Goal: Task Accomplishment & Management: Use online tool/utility

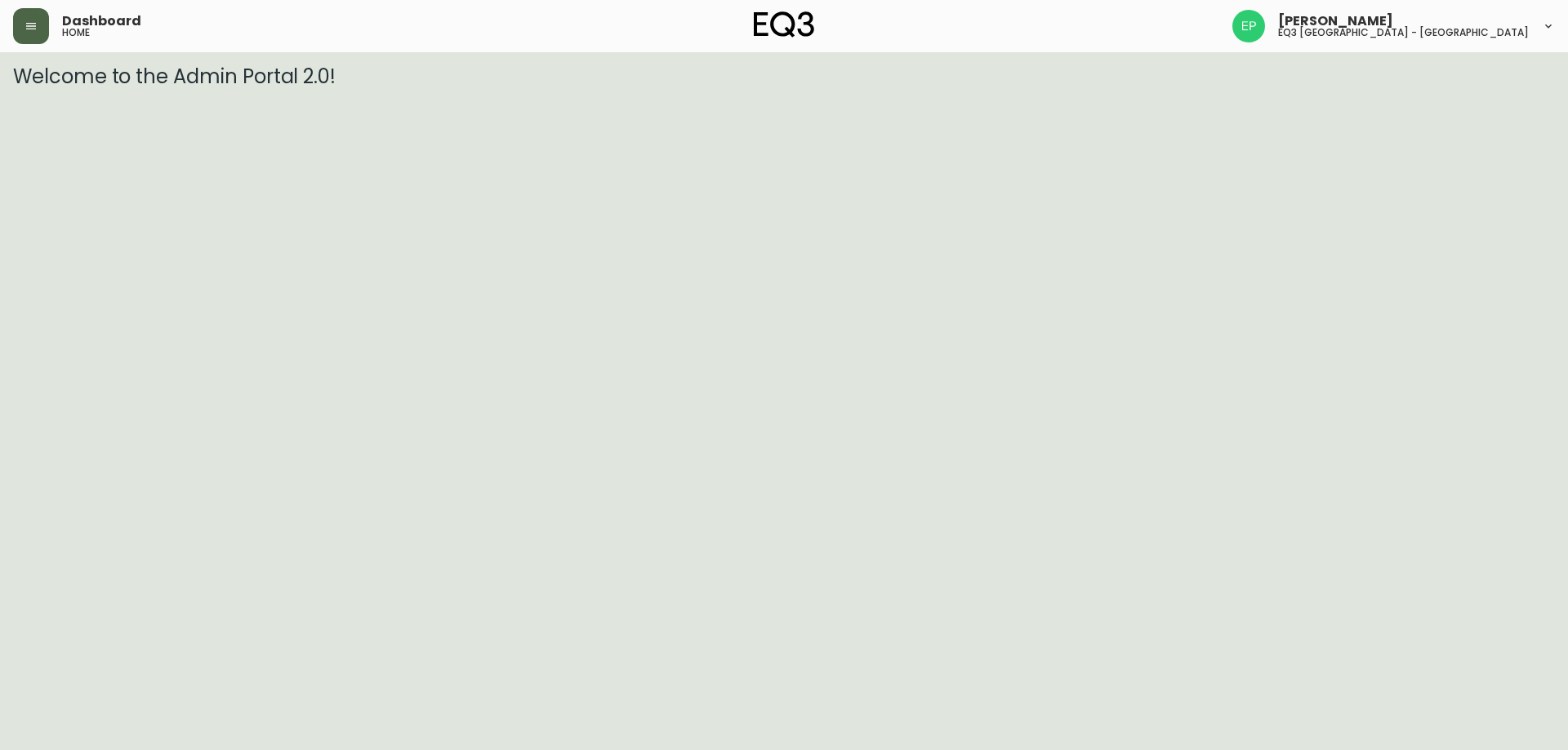
click at [29, 22] on icon "button" at bounding box center [31, 26] width 13 height 13
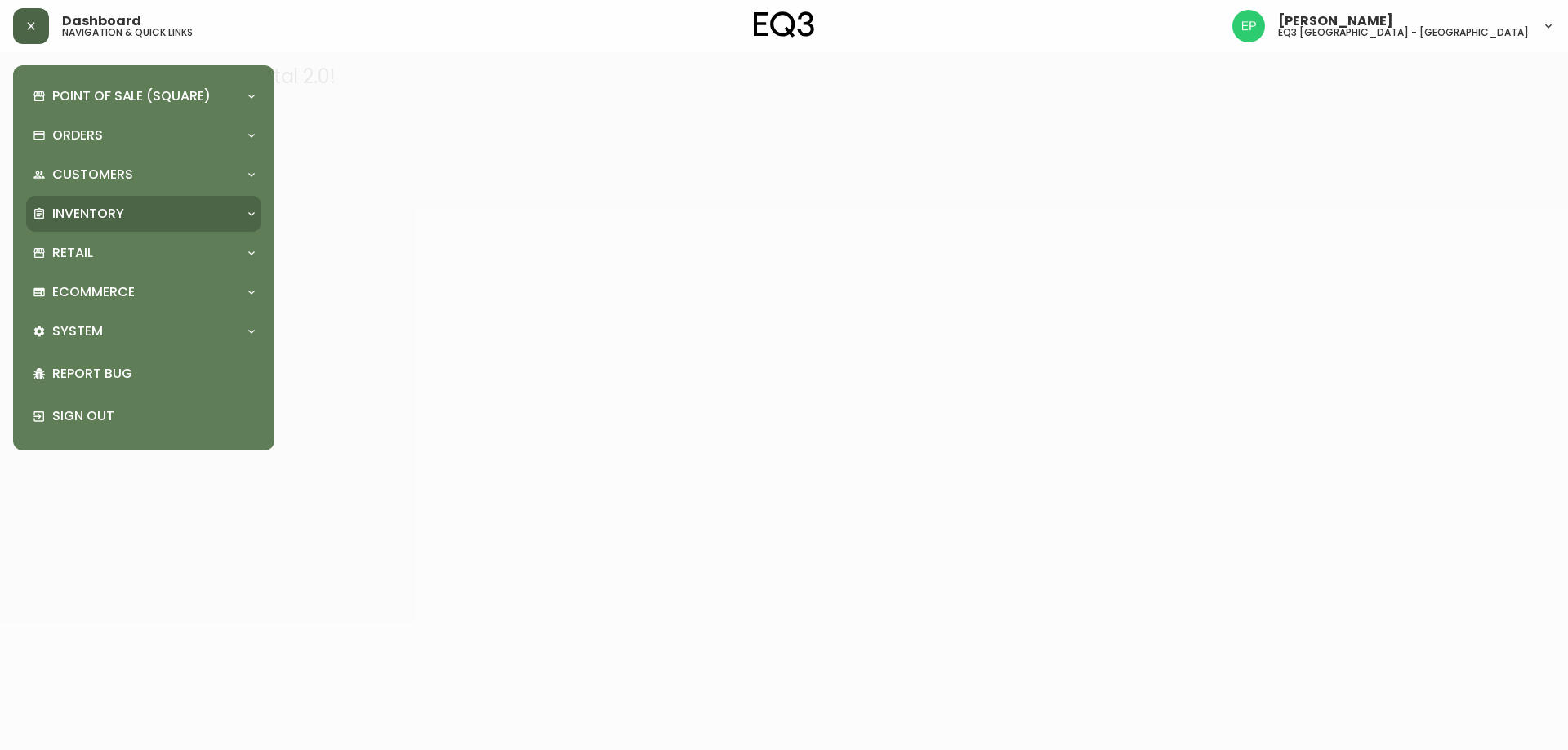
click at [90, 219] on p "Inventory" at bounding box center [89, 214] width 72 height 18
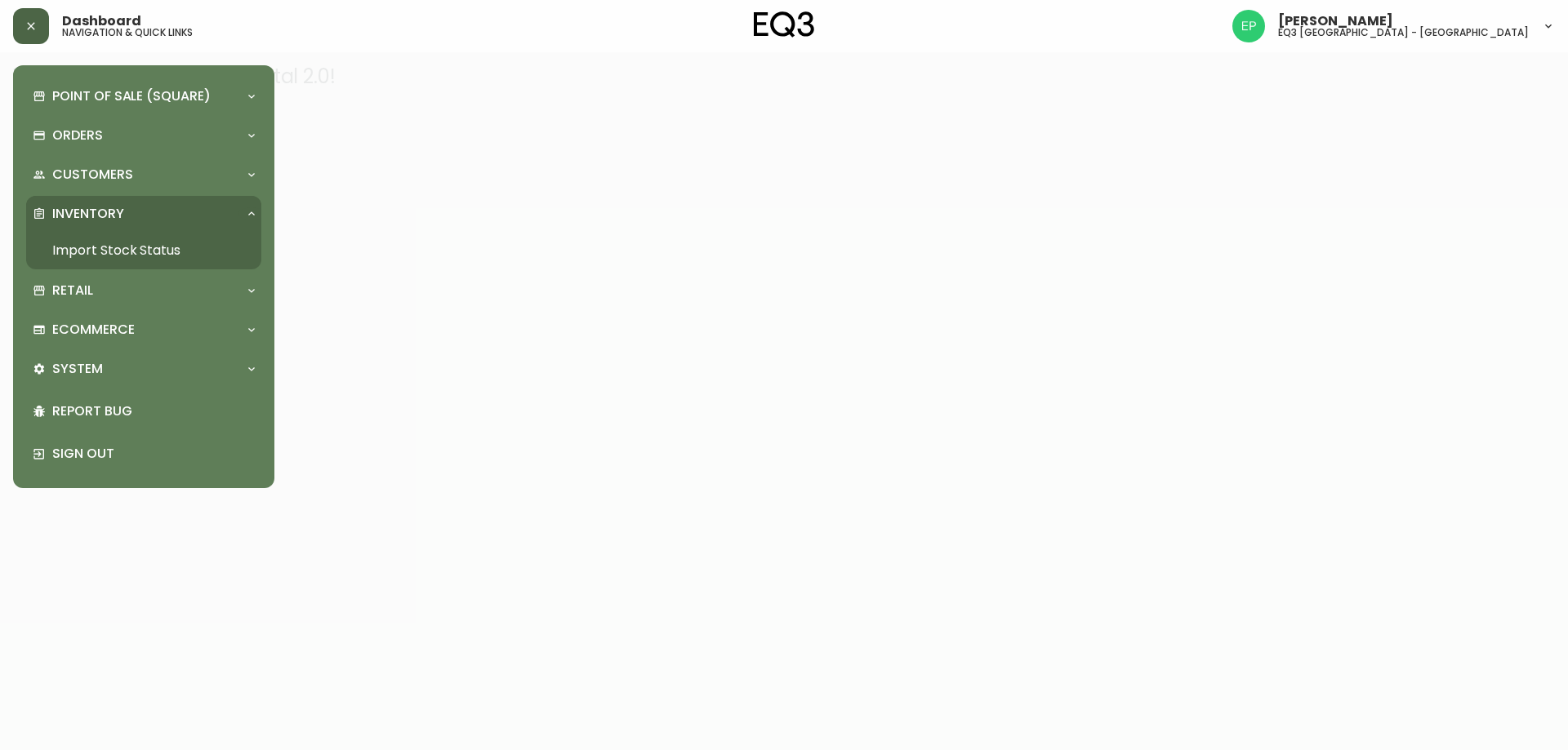
click at [191, 247] on link "Import Stock Status" at bounding box center [143, 251] width 235 height 38
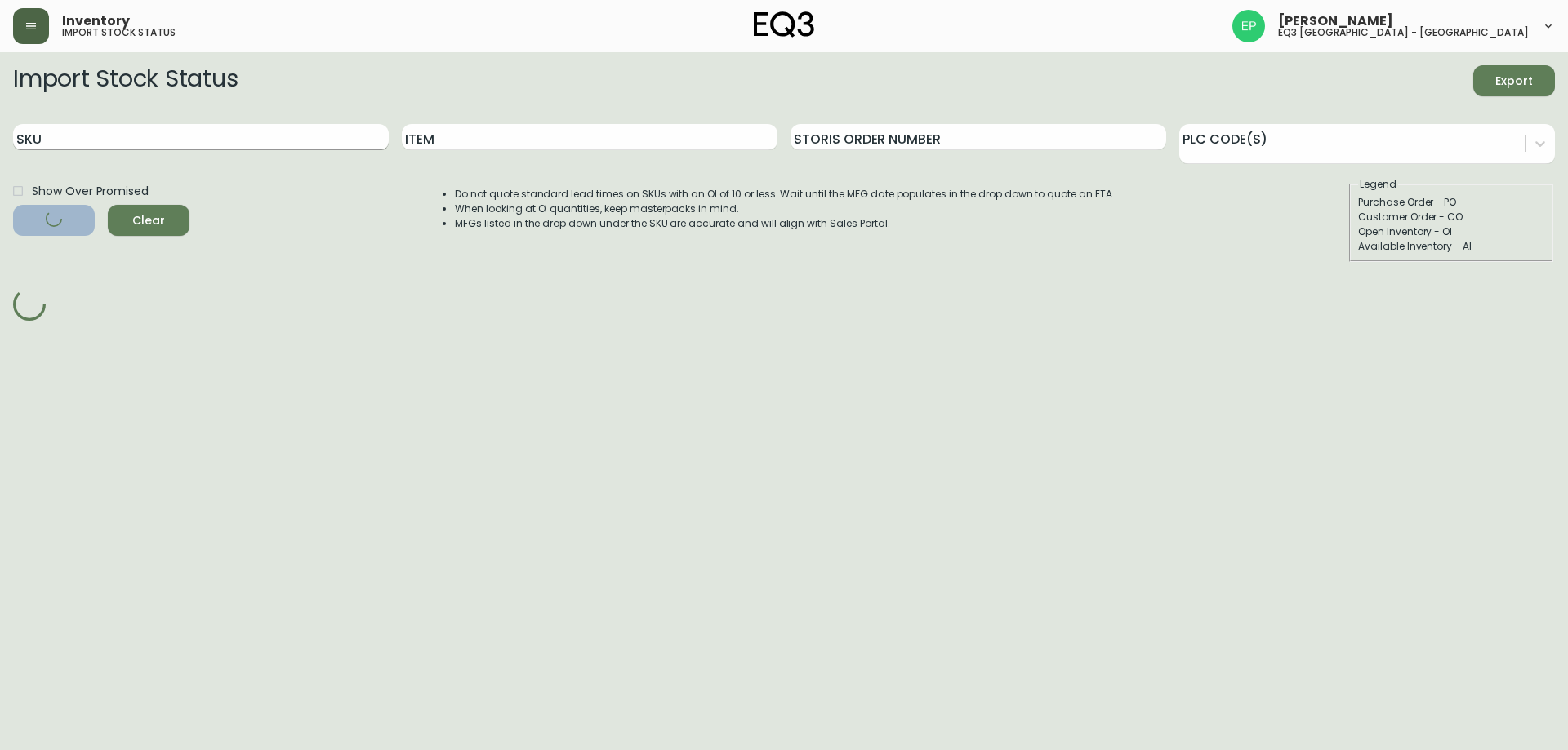
click at [311, 147] on input "SKU" at bounding box center [201, 137] width 376 height 26
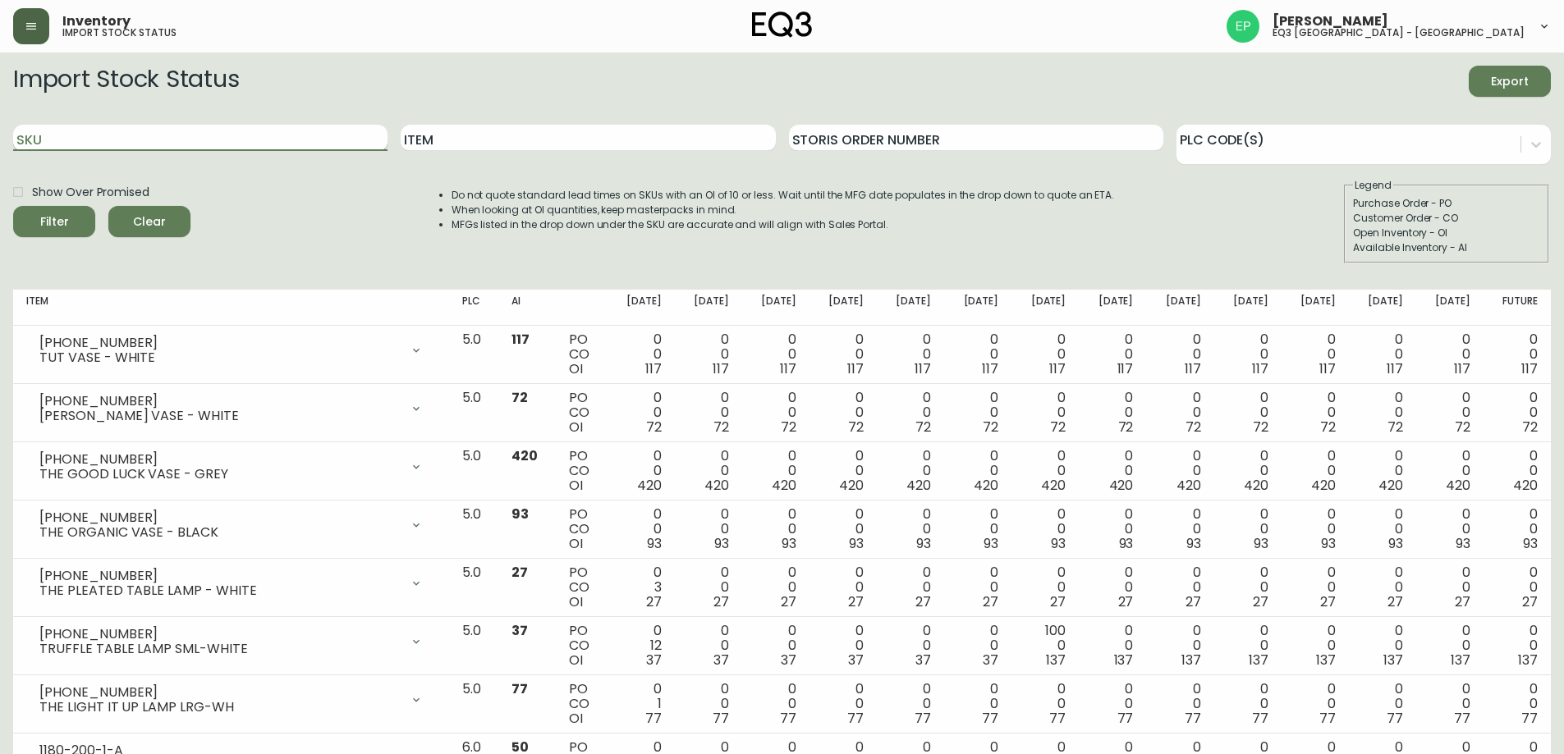
paste input "[PHONE_NUMBER]"
click at [13, 206] on button "Filter" at bounding box center [54, 221] width 82 height 31
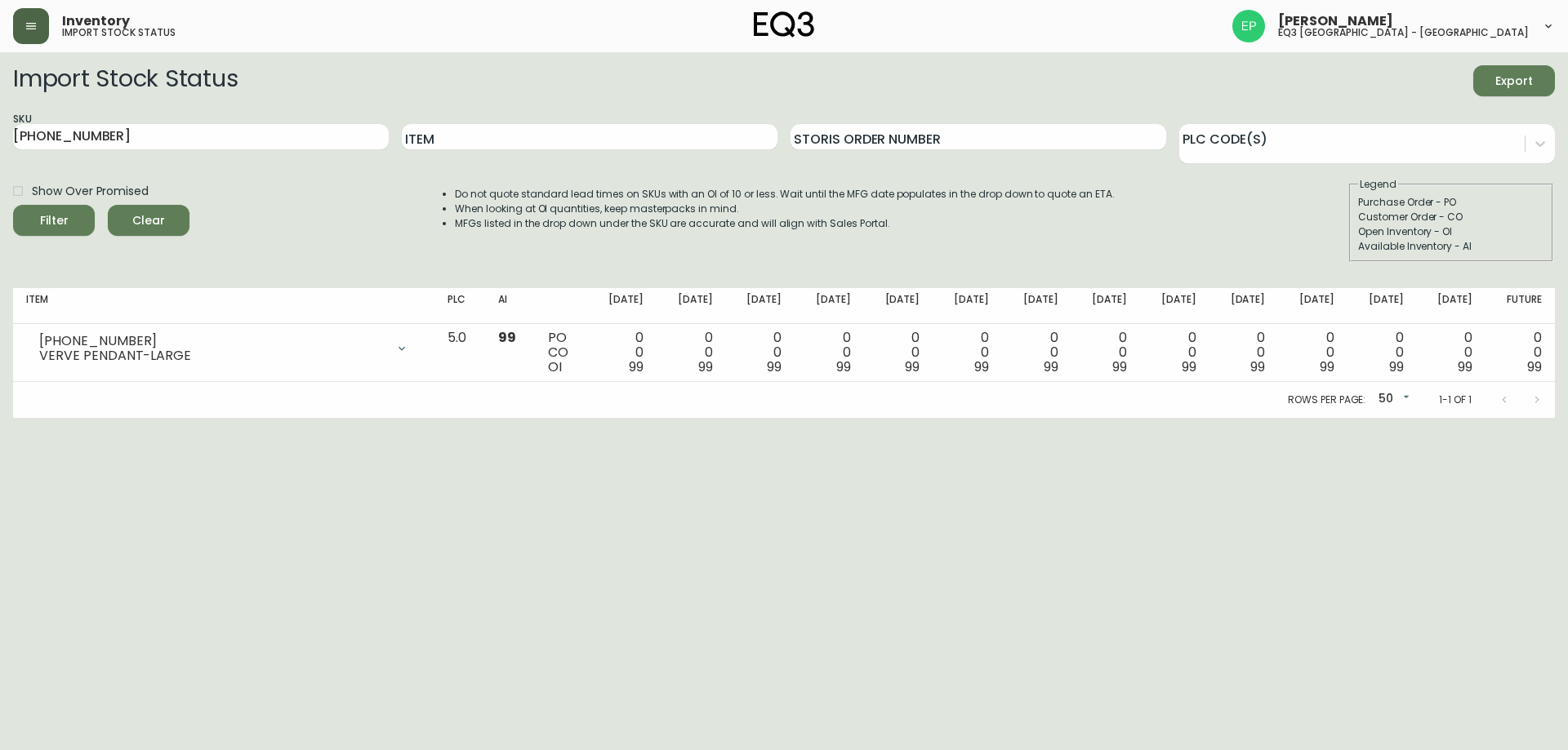
click at [679, 418] on html "Inventory import stock status [PERSON_NAME] eq3 [GEOGRAPHIC_DATA] - [GEOGRAPHIC…" at bounding box center [784, 209] width 1568 height 418
click at [810, 418] on html "Inventory import stock status [PERSON_NAME] eq3 [GEOGRAPHIC_DATA] - [GEOGRAPHIC…" at bounding box center [784, 209] width 1568 height 418
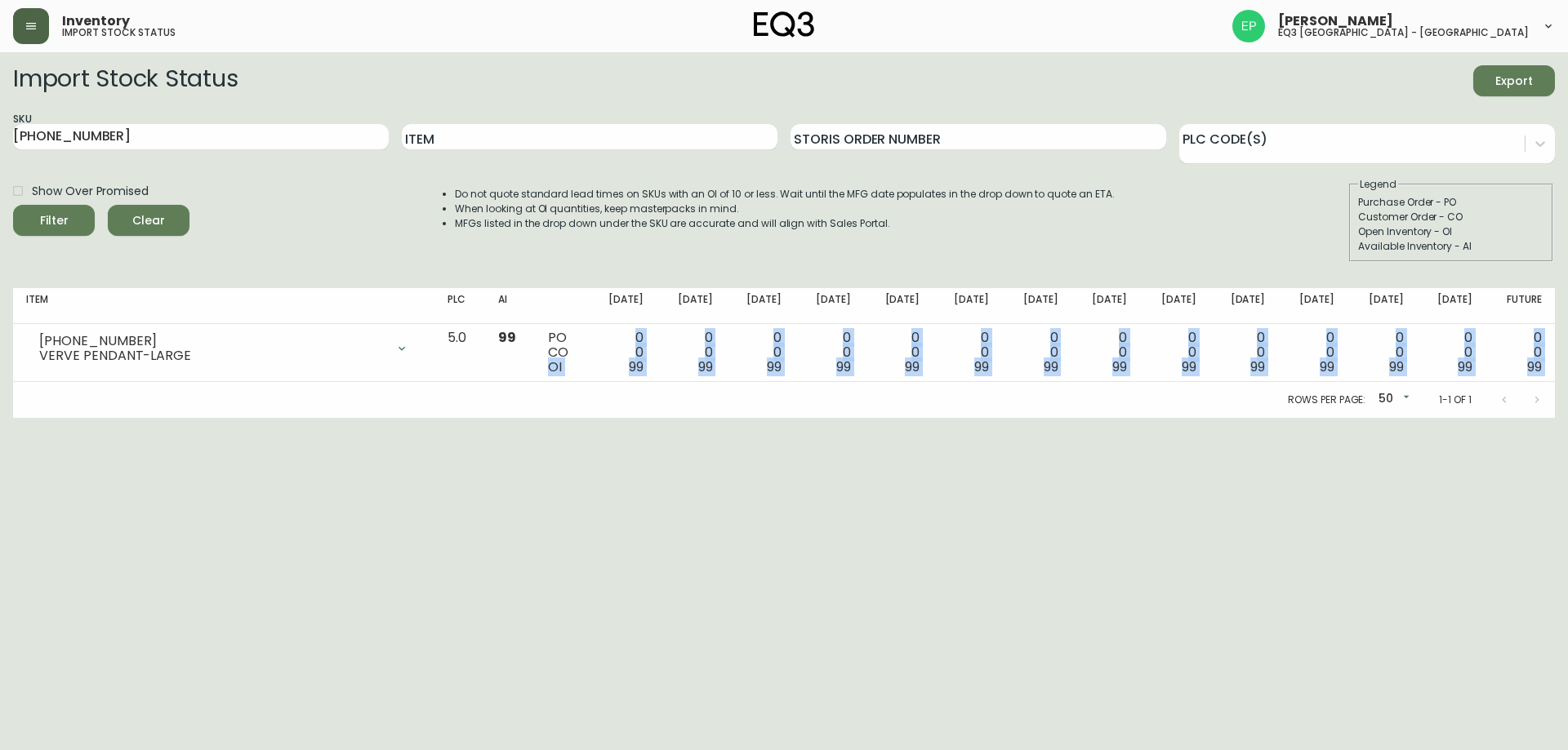
drag, startPoint x: 581, startPoint y: 366, endPoint x: 949, endPoint y: 434, distance: 374.2
click at [949, 418] on html "Inventory import stock status [PERSON_NAME] eq3 [GEOGRAPHIC_DATA] - [GEOGRAPHIC…" at bounding box center [784, 209] width 1568 height 418
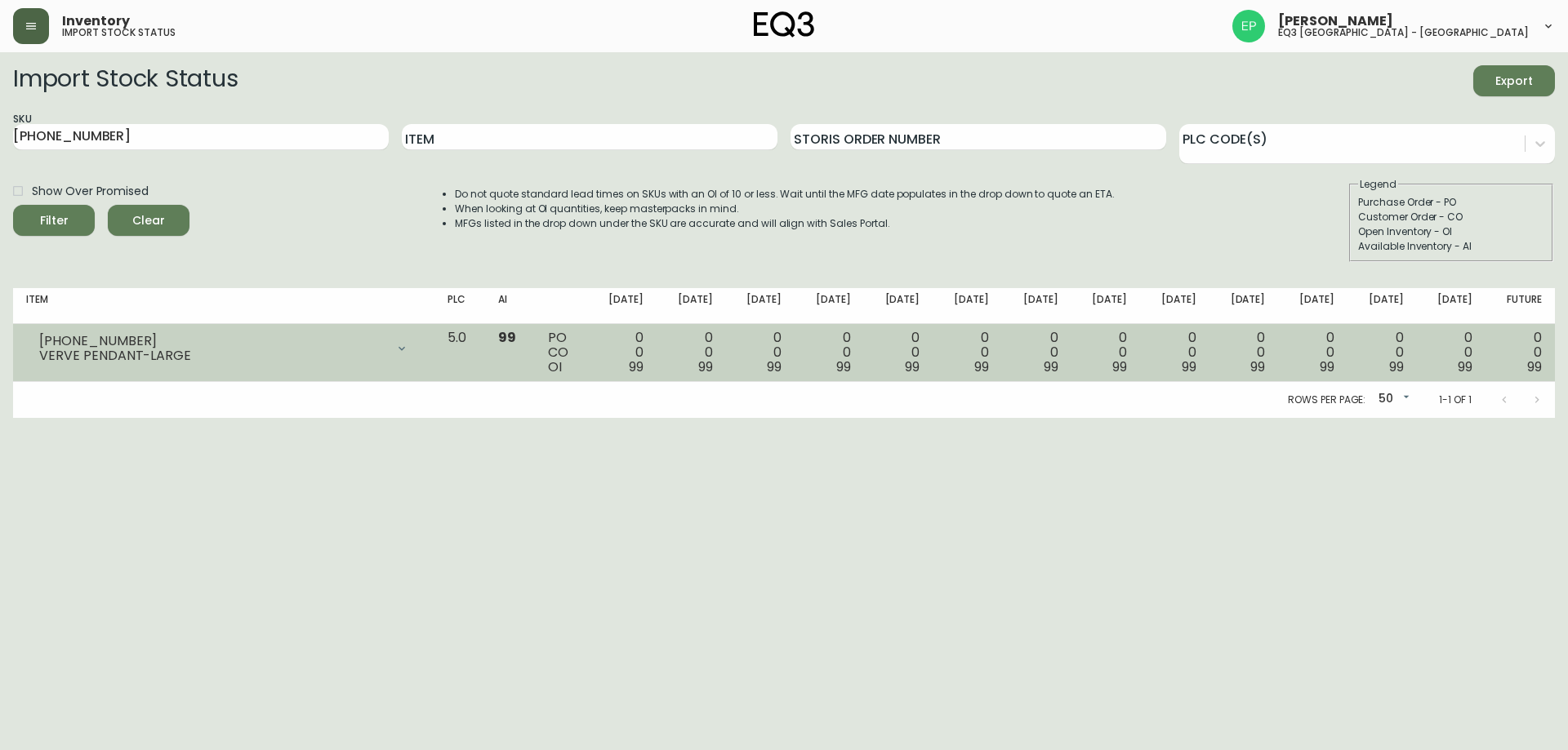
click at [861, 377] on td "0 0 99" at bounding box center [830, 353] width 70 height 58
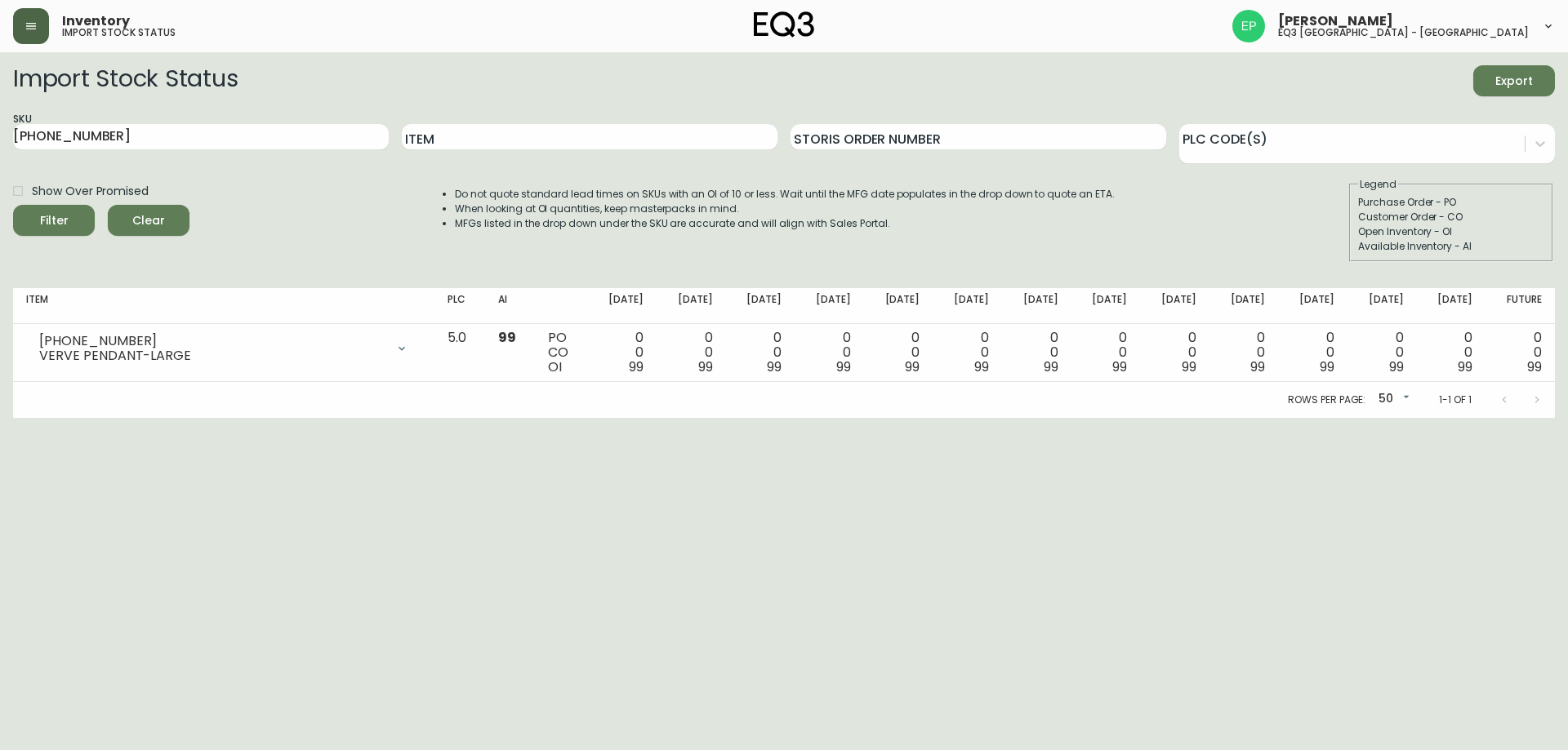
click at [1274, 194] on div "Show Over Promised Filter Clear Do not quote standard lead times on SKUs with a…" at bounding box center [784, 219] width 1542 height 85
drag, startPoint x: 117, startPoint y: 143, endPoint x: 0, endPoint y: 141, distance: 117.0
click at [0, 141] on main "Import Stock Status Export SKU [PHONE_NUMBER] Item Storis Order Number PLC Code…" at bounding box center [784, 236] width 1568 height 366
paste input "7220-104-1-B"
click at [13, 205] on button "Filter" at bounding box center [54, 220] width 82 height 31
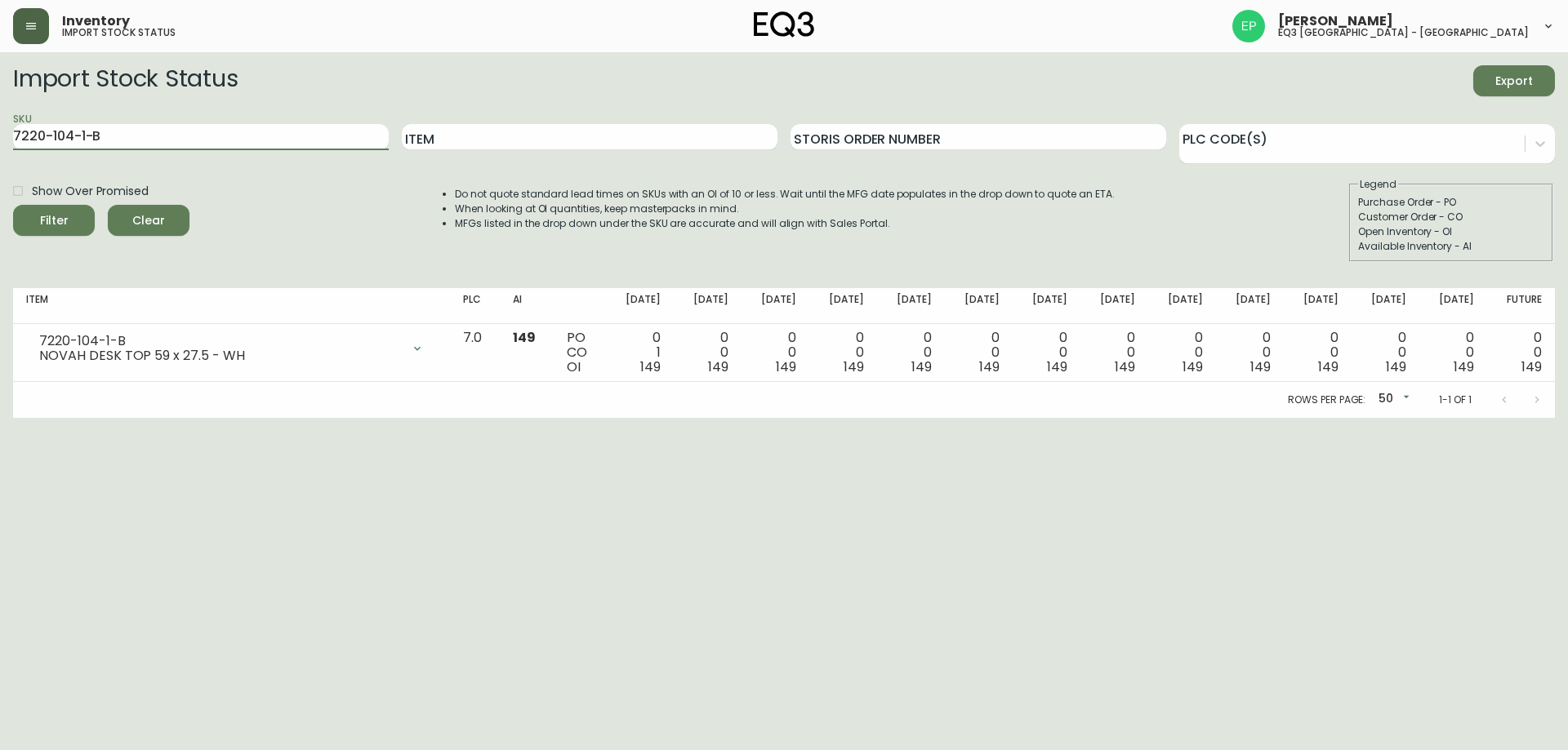
drag, startPoint x: 193, startPoint y: 124, endPoint x: 0, endPoint y: 112, distance: 193.4
click at [0, 112] on main "Import Stock Status Export SKU 7220-104-1-B Item Storis Order Number PLC Code(s…" at bounding box center [784, 236] width 1568 height 366
paste input "510"
click at [13, 205] on button "Filter" at bounding box center [54, 220] width 82 height 31
drag, startPoint x: 180, startPoint y: 130, endPoint x: 0, endPoint y: 111, distance: 181.0
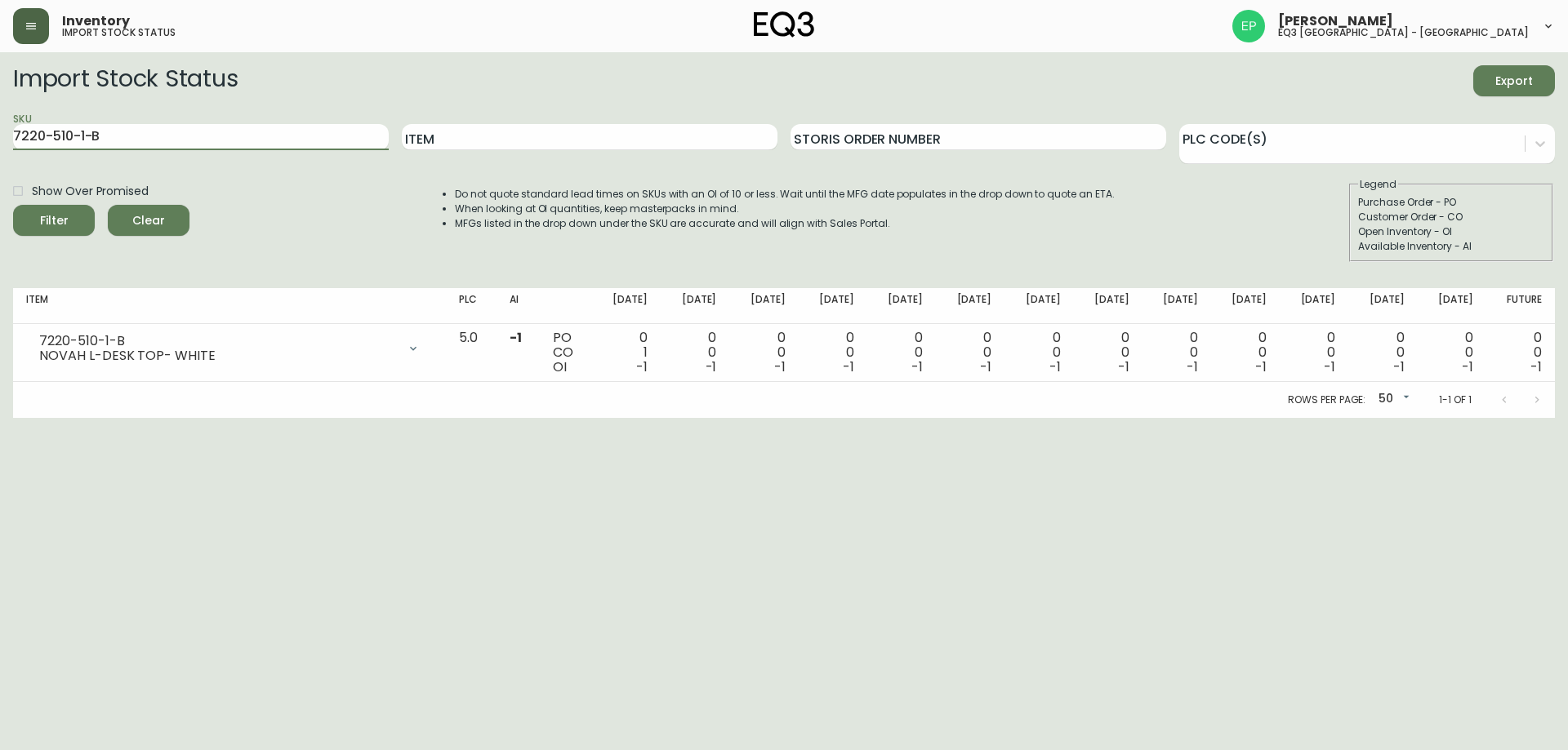
click at [0, 111] on main "Import Stock Status Export SKU 7220-510-1-B Item Storis Order Number PLC Code(s…" at bounding box center [784, 236] width 1568 height 366
paste input "100-01-A"
click at [13, 205] on button "Filter" at bounding box center [54, 220] width 82 height 31
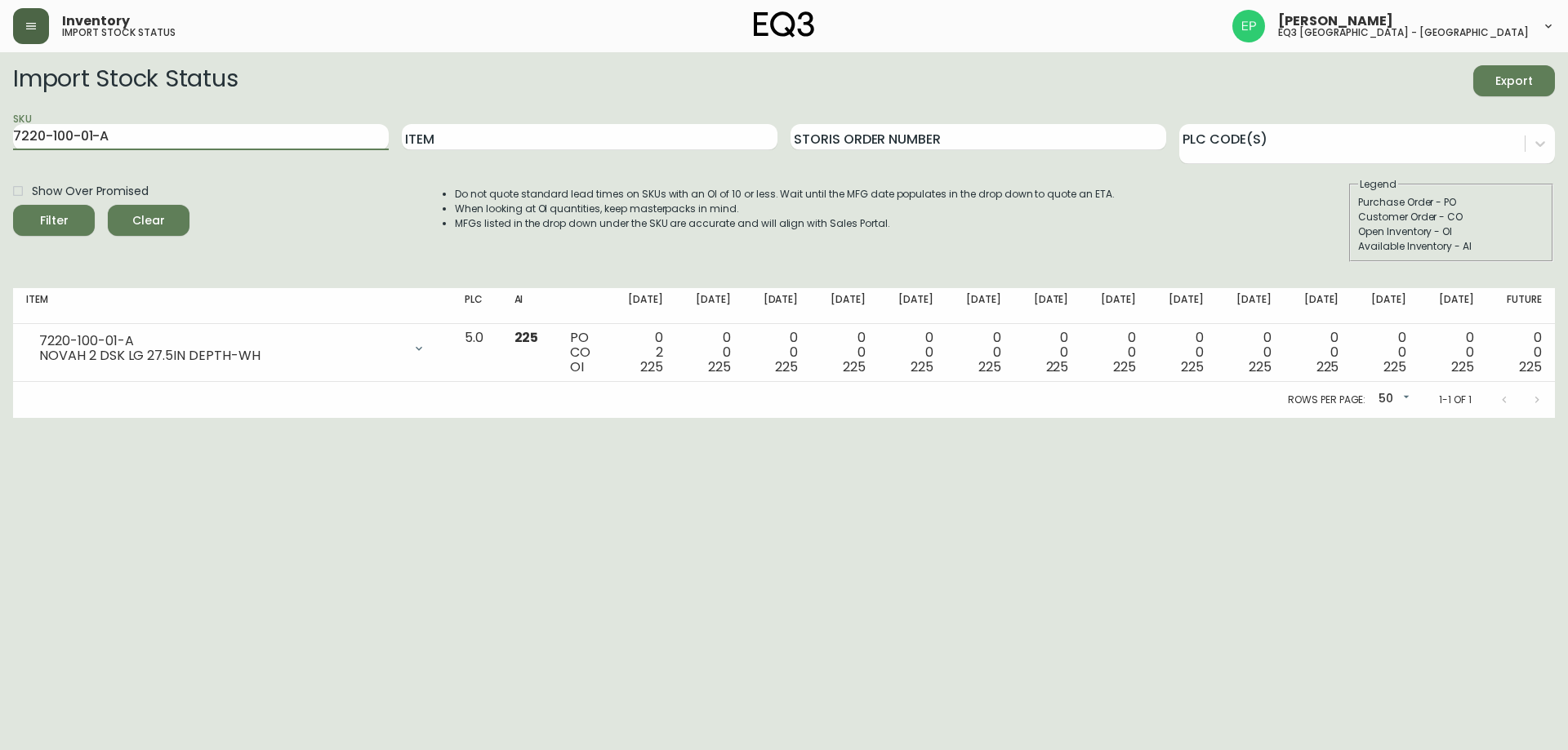
drag, startPoint x: 203, startPoint y: 136, endPoint x: 0, endPoint y: 113, distance: 204.3
click at [0, 113] on main "Import Stock Status Export SKU 7220-100-01-A Item Storis Order Number PLC Code(…" at bounding box center [784, 236] width 1568 height 366
paste input "4-01-C"
click at [13, 205] on button "Filter" at bounding box center [54, 220] width 82 height 31
drag, startPoint x: 173, startPoint y: 137, endPoint x: 0, endPoint y: 107, distance: 175.6
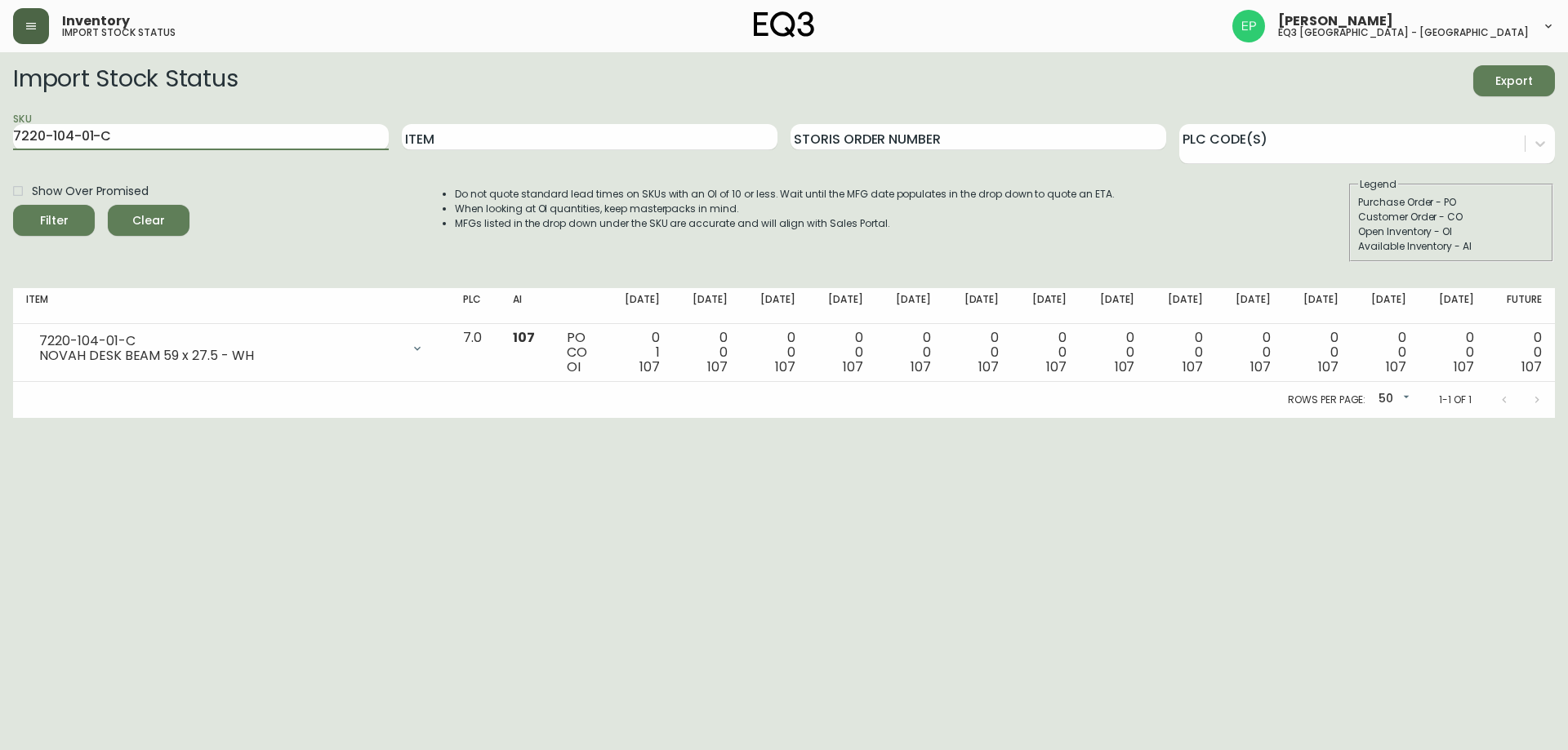
click at [0, 107] on main "Import Stock Status Export SKU 7220-104-01-C Item Storis Order Number PLC Code(…" at bounding box center [784, 236] width 1568 height 366
click at [13, 205] on button "Filter" at bounding box center [54, 220] width 82 height 31
drag, startPoint x: 176, startPoint y: 140, endPoint x: 0, endPoint y: 120, distance: 177.1
click at [0, 120] on main "Import Stock Status Export SKU 7220-104-01-C Item Storis Order Number PLC Code(…" at bounding box center [784, 236] width 1568 height 366
paste input "501"
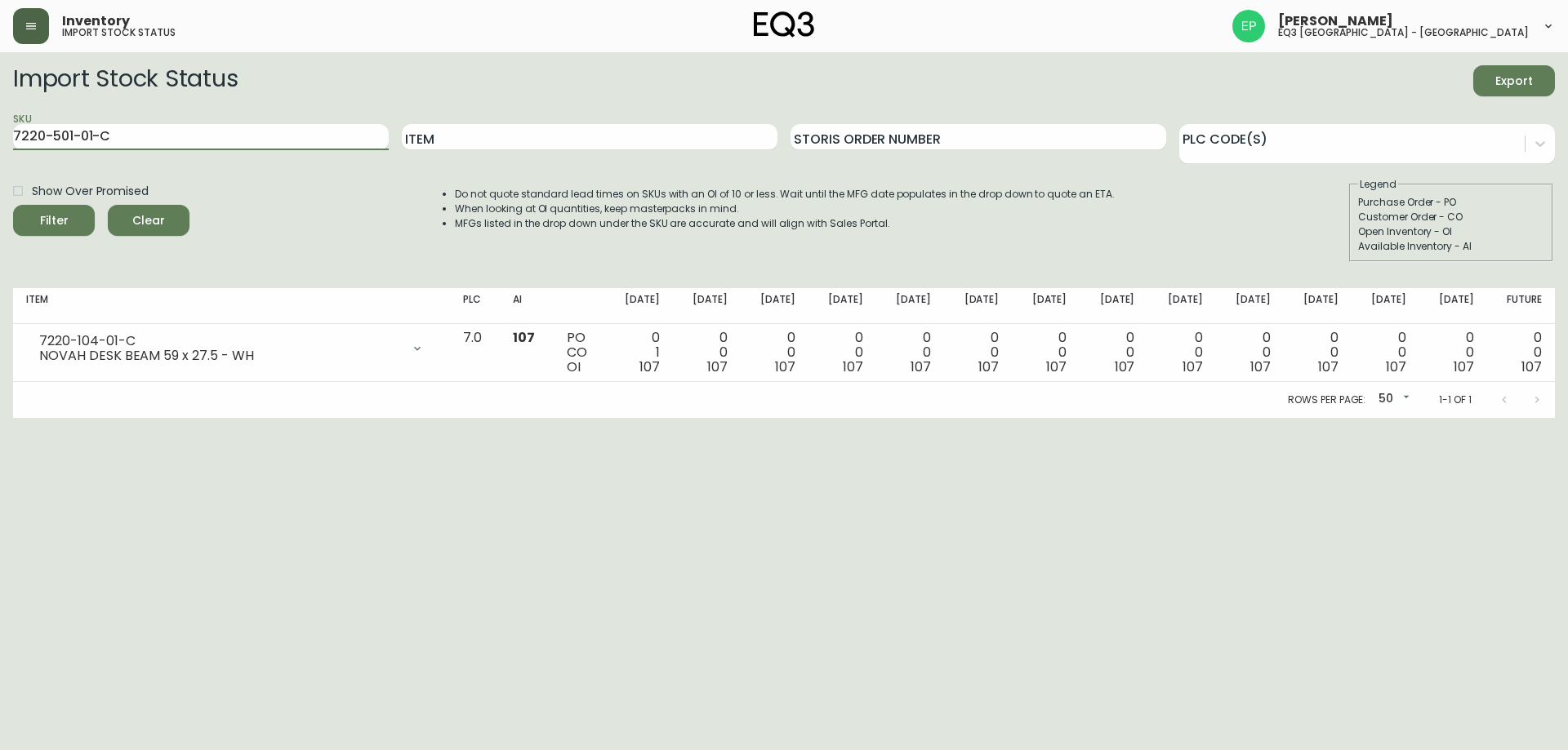
click at [13, 205] on button "Filter" at bounding box center [54, 220] width 82 height 31
drag, startPoint x: 240, startPoint y: 144, endPoint x: 0, endPoint y: 135, distance: 240.2
click at [0, 135] on main "Import Stock Status Export SKU 7220-501-01-C Item Storis Order Number PLC Code(…" at bounding box center [784, 236] width 1568 height 366
paste input "10-1-B"
type input "7220-510-1-B"
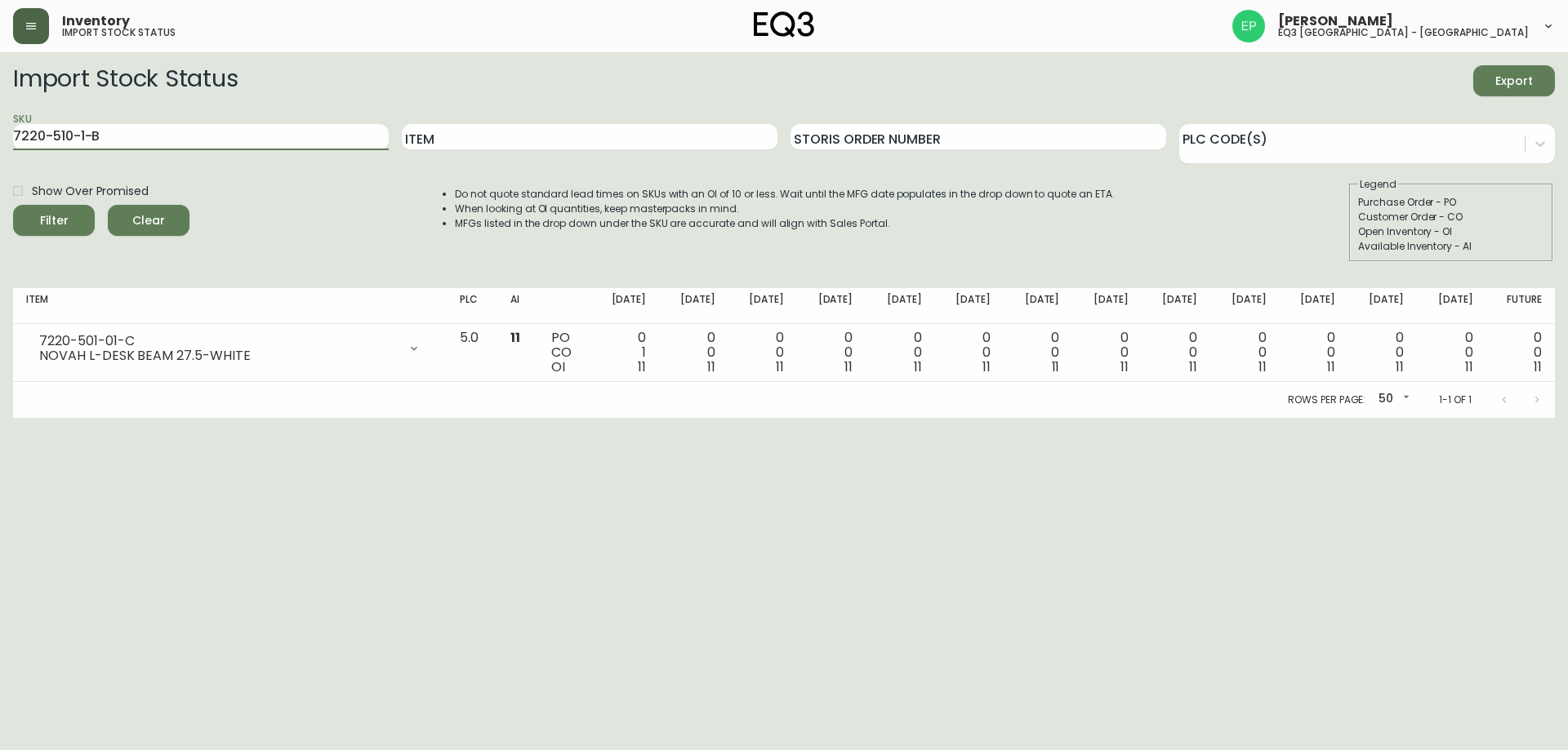
click at [13, 205] on button "Filter" at bounding box center [54, 220] width 82 height 31
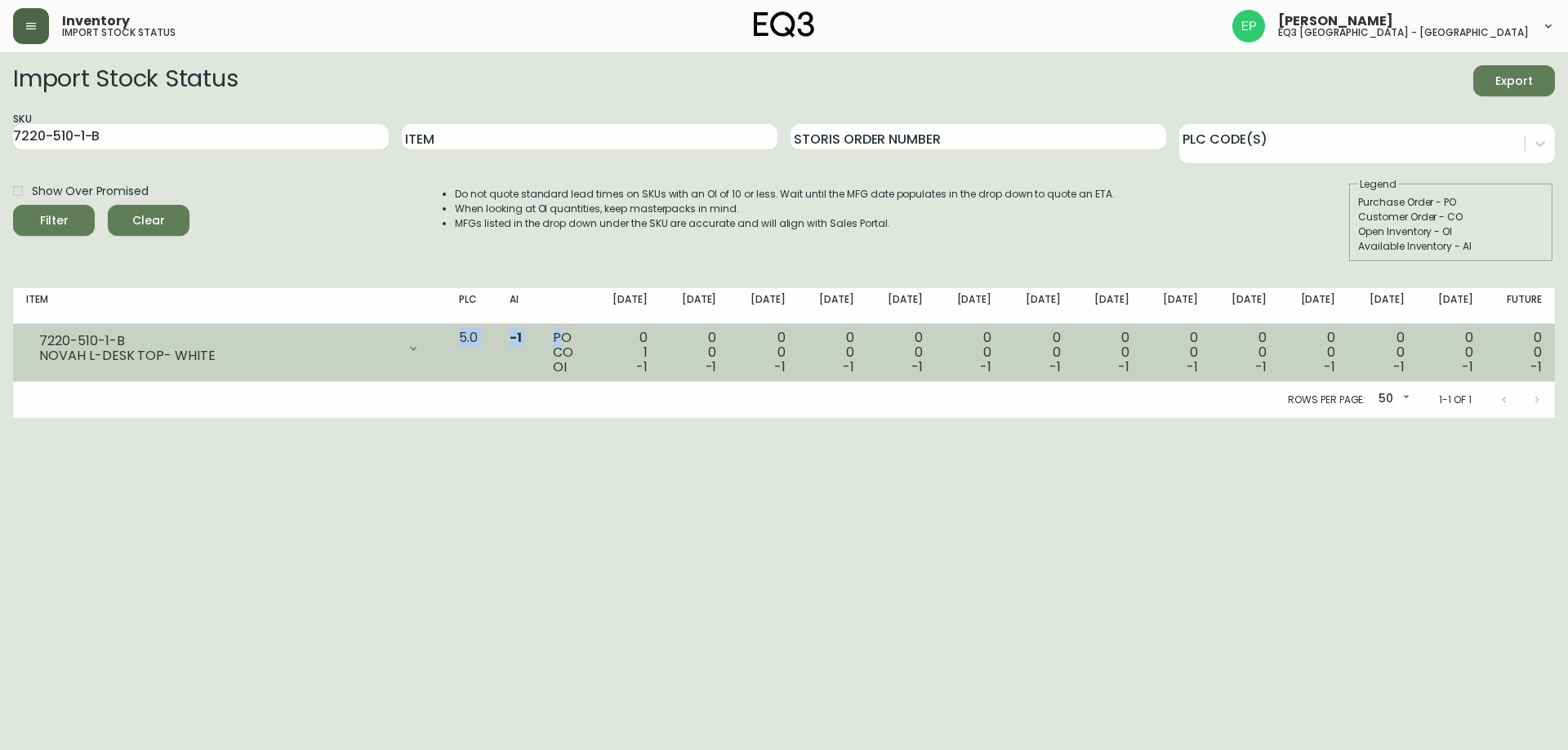
drag, startPoint x: 493, startPoint y: 337, endPoint x: 592, endPoint y: 341, distance: 99.1
click at [592, 341] on tr "7220-510-1-B NOVAH L-DESK TOP- WHITE Opening Balance 0 ( [DATE] ) Customer Orde…" at bounding box center [784, 353] width 1542 height 58
click at [139, 375] on td "7220-510-1-B NOVAH L-DESK TOP- WHITE Opening Balance 0 ( [DATE] ) Customer Orde…" at bounding box center [229, 353] width 433 height 58
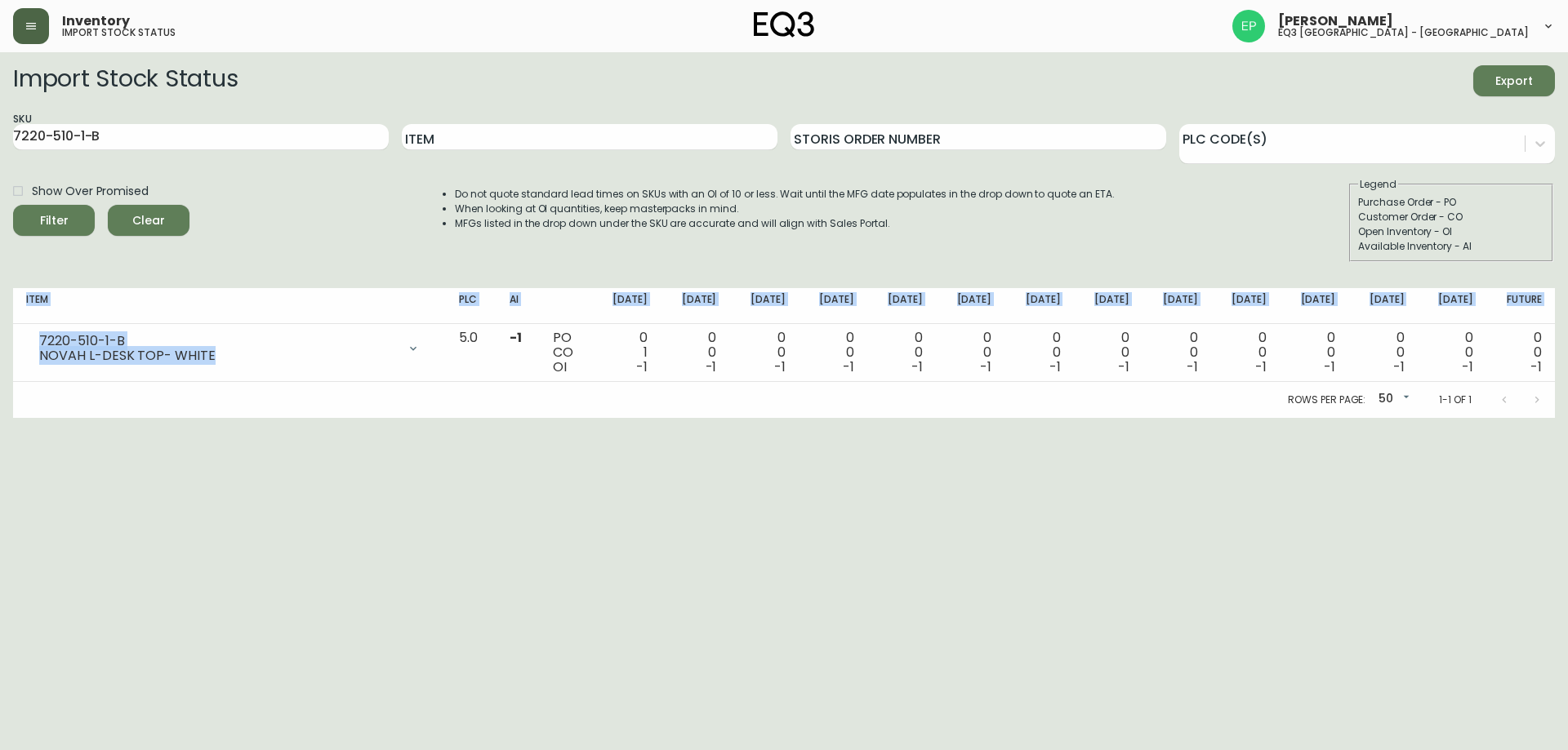
drag, startPoint x: 232, startPoint y: 355, endPoint x: 0, endPoint y: 373, distance: 232.7
click at [0, 373] on main "Import Stock Status Export SKU 7220-510-1-B Item Storis Order Number PLC Code(s…" at bounding box center [784, 236] width 1568 height 366
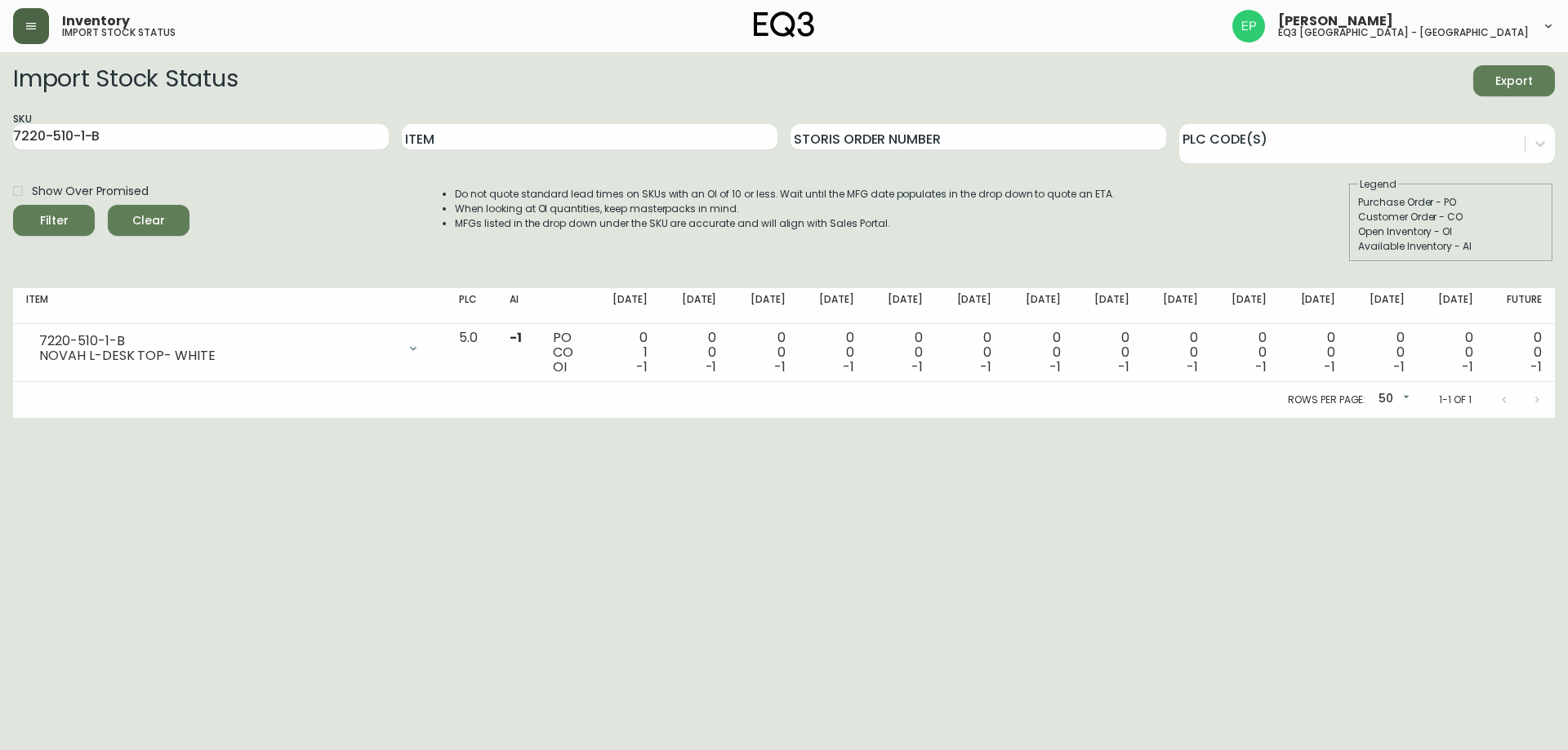
click at [130, 418] on html "Inventory import stock status [PERSON_NAME] eq3 [GEOGRAPHIC_DATA] - [GEOGRAPHIC…" at bounding box center [784, 209] width 1568 height 418
